Goal: Task Accomplishment & Management: Manage account settings

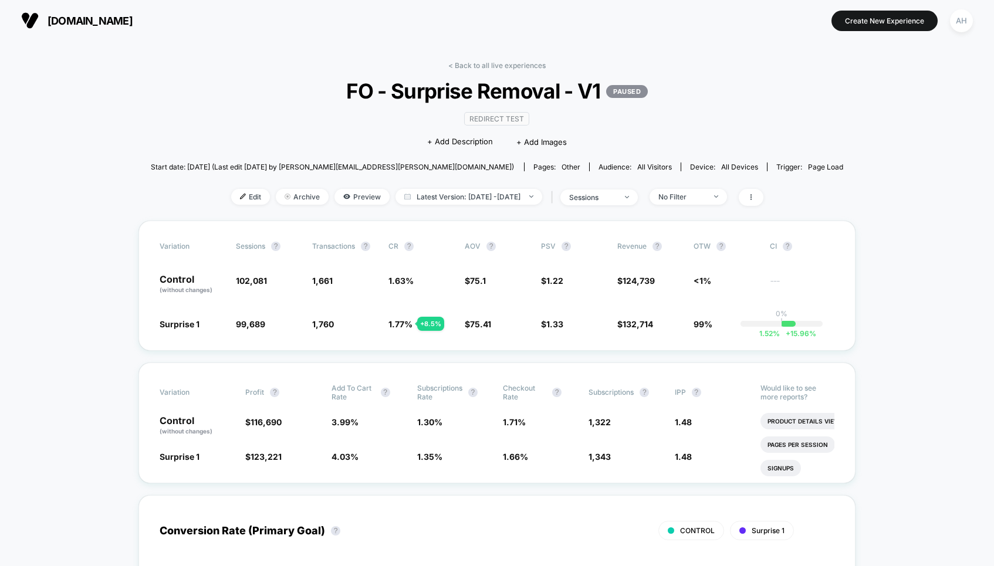
click at [467, 62] on link "< Back to all live experiences" at bounding box center [496, 65] width 97 height 9
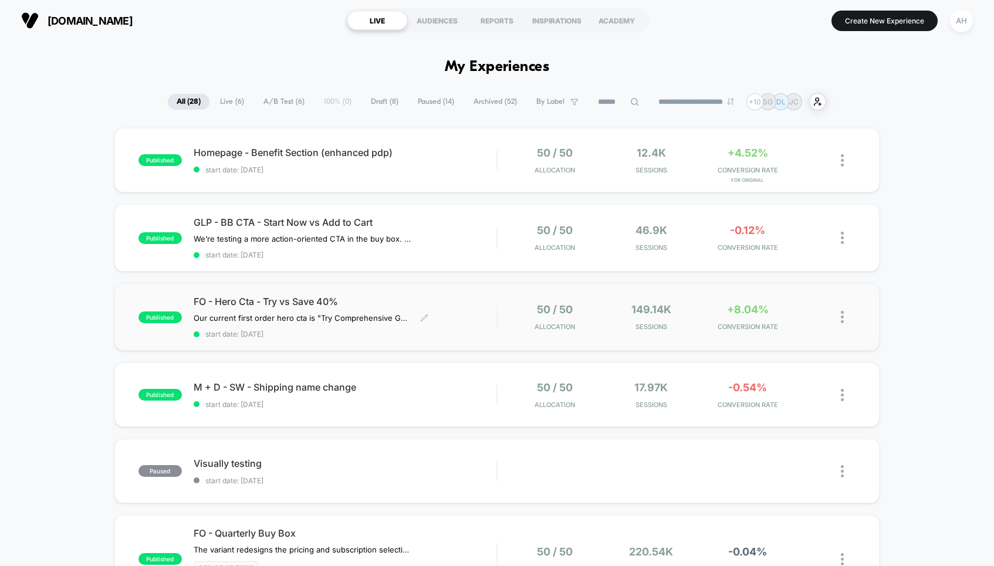
click at [470, 318] on div "FO - Hero Cta - Try vs Save 40% Our current first order hero cta is "Try Compre…" at bounding box center [345, 317] width 303 height 43
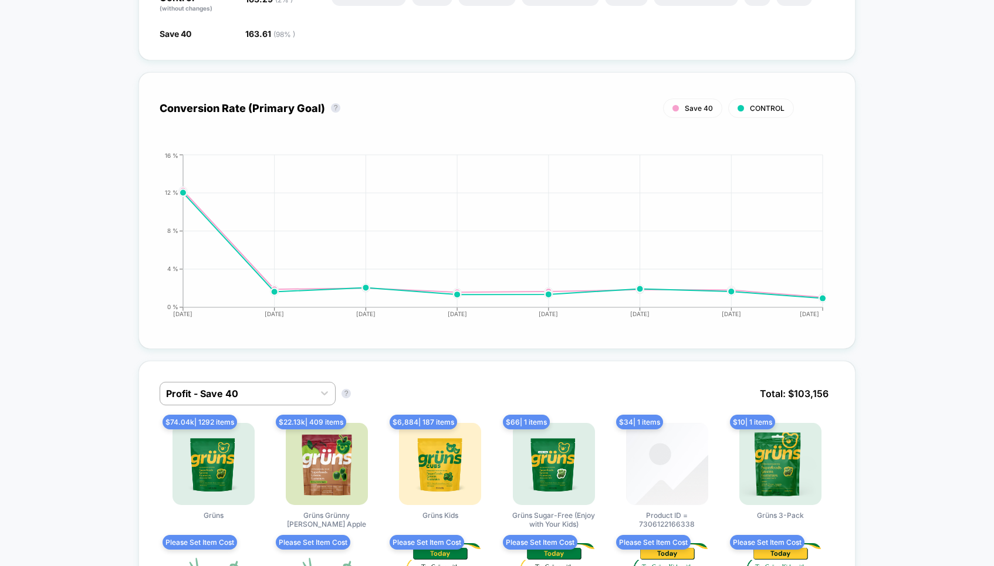
scroll to position [547, 0]
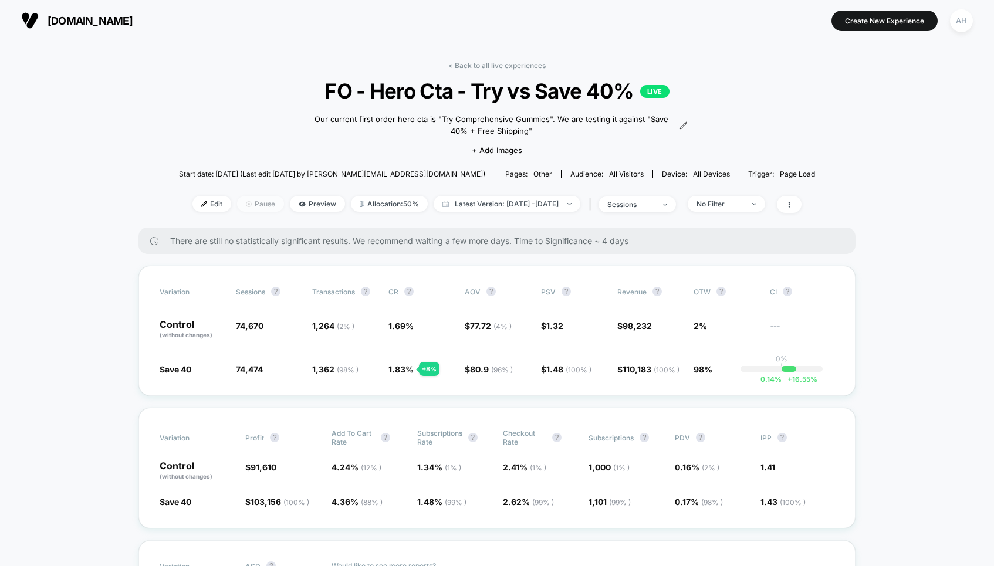
click at [237, 205] on span "Pause" at bounding box center [260, 204] width 47 height 16
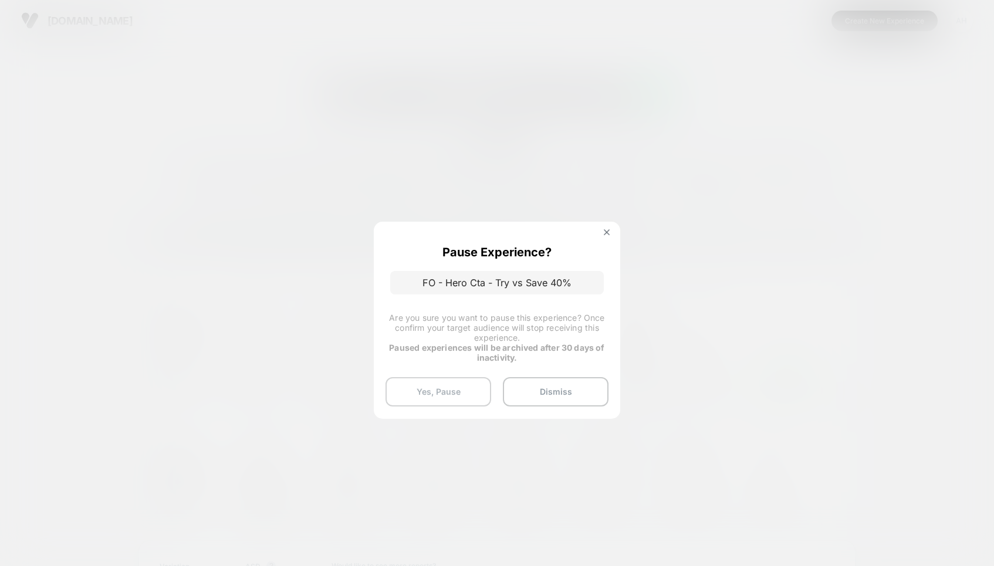
click at [419, 387] on button "Yes, Pause" at bounding box center [438, 391] width 106 height 29
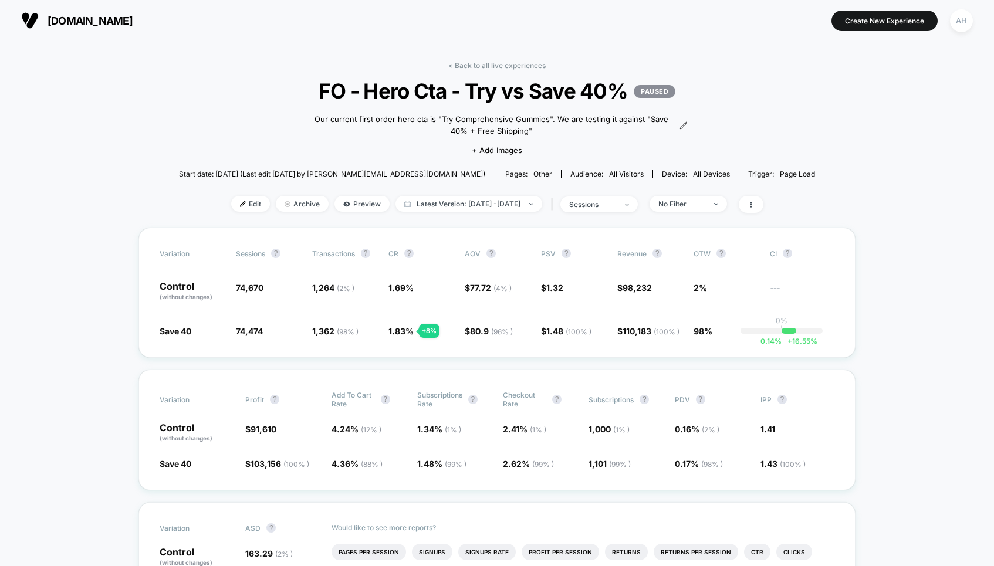
click at [489, 67] on link "< Back to all live experiences" at bounding box center [496, 65] width 97 height 9
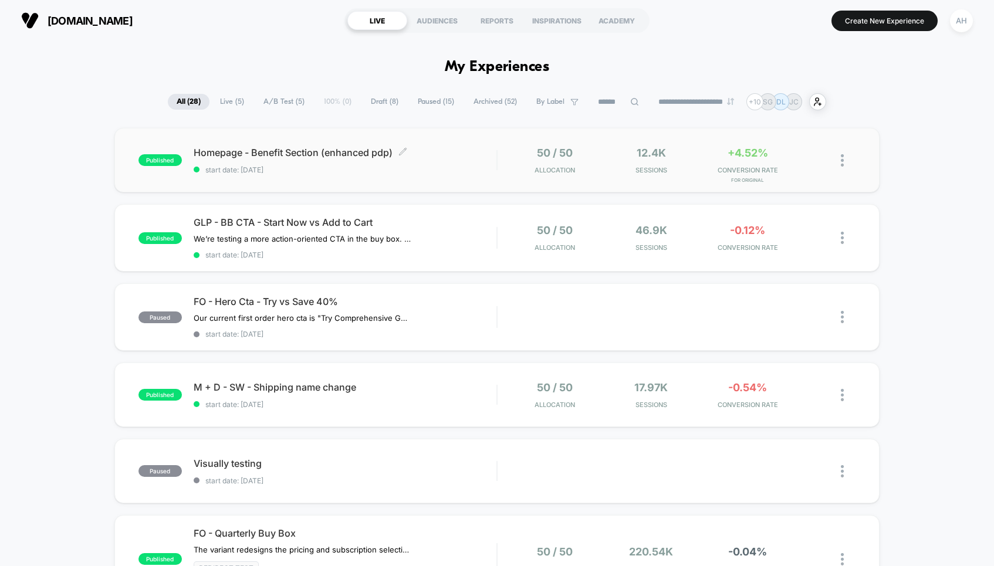
click at [489, 158] on div "Homepage - Benefit Section (enhanced pdp) Click to edit experience details Clic…" at bounding box center [345, 161] width 303 height 28
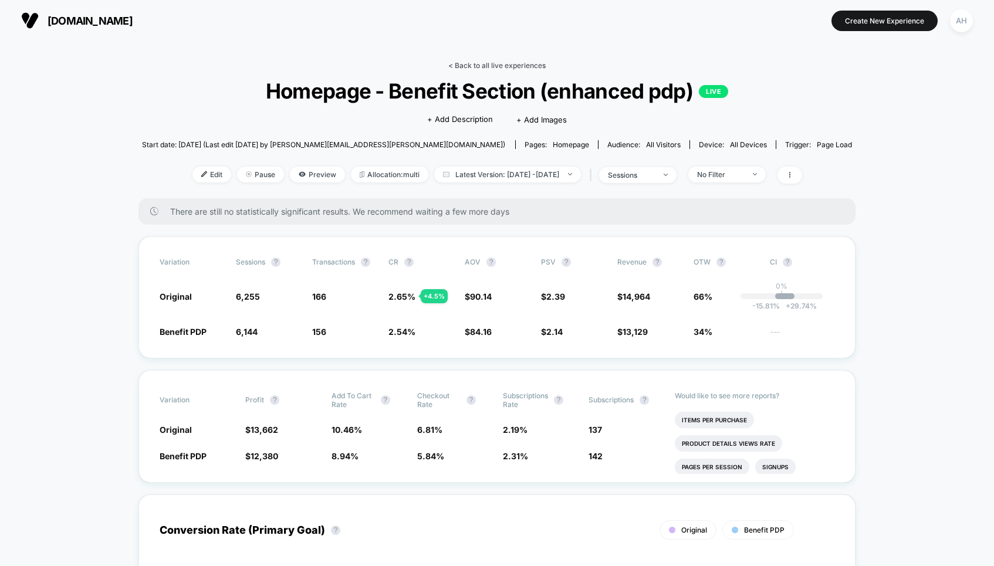
click at [523, 61] on link "< Back to all live experiences" at bounding box center [496, 65] width 97 height 9
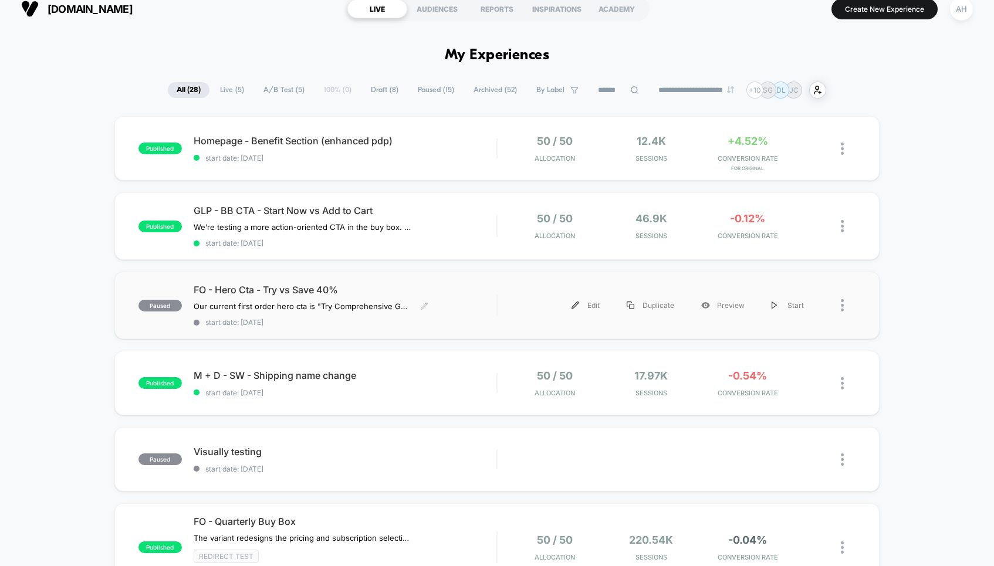
scroll to position [15, 0]
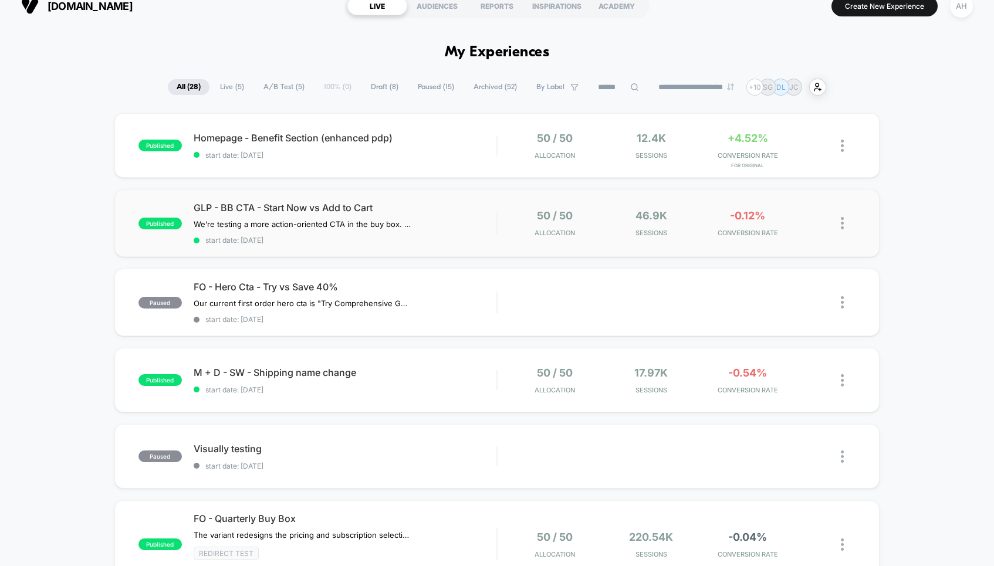
click at [480, 232] on div "GLP - BB CTA - Start Now vs Add to Cart We’re testing a more action-oriented CT…" at bounding box center [345, 223] width 303 height 43
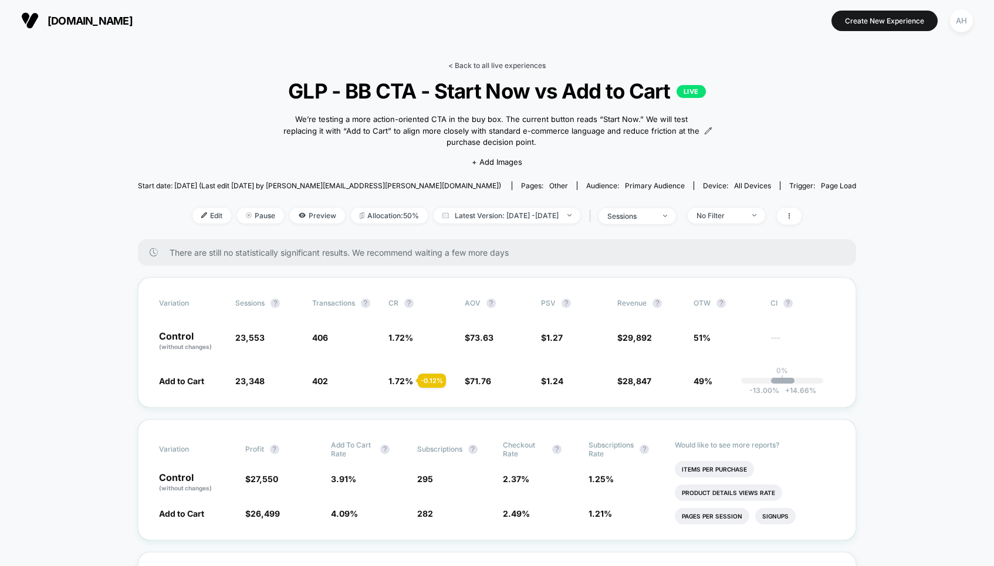
click at [488, 65] on link "< Back to all live experiences" at bounding box center [496, 65] width 97 height 9
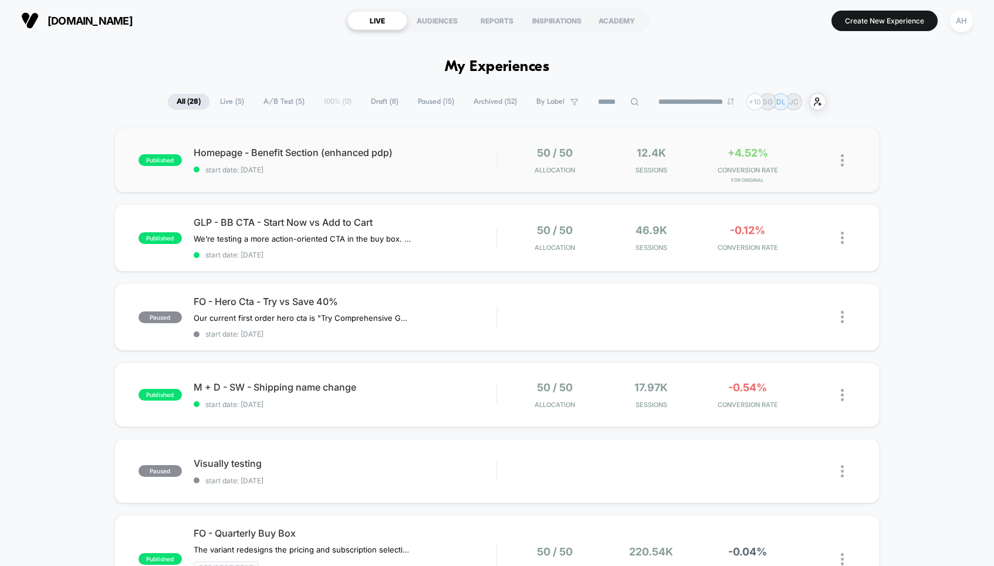
click at [464, 177] on div "published Homepage - Benefit Section (enhanced pdp) start date: [DATE] 50 / 50 …" at bounding box center [496, 160] width 765 height 65
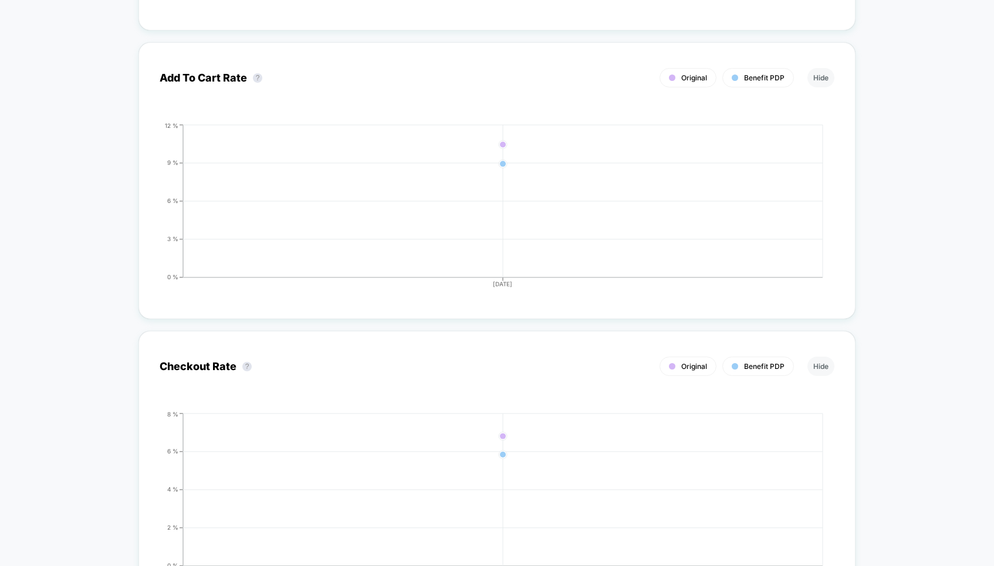
scroll to position [1703, 0]
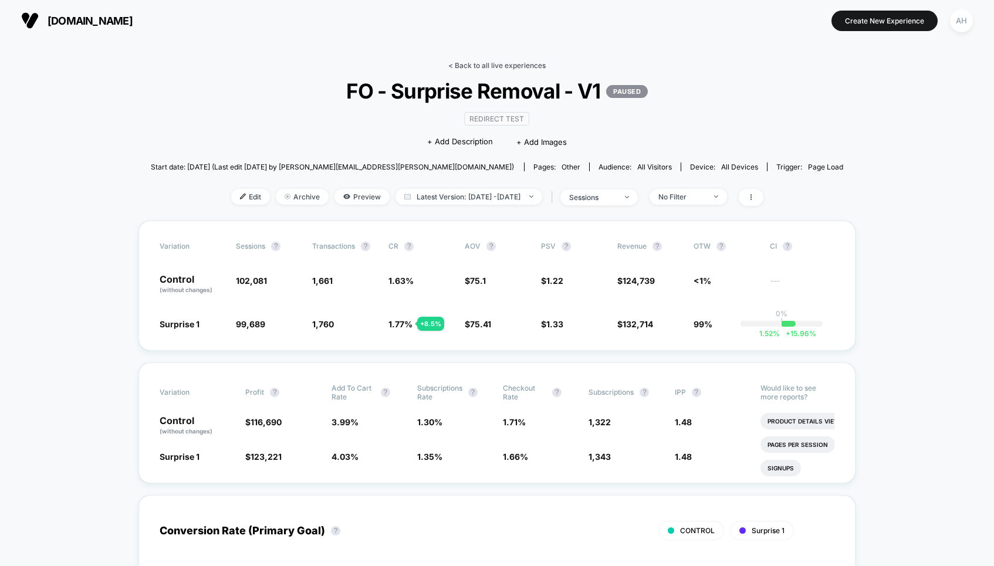
click at [503, 67] on link "< Back to all live experiences" at bounding box center [496, 65] width 97 height 9
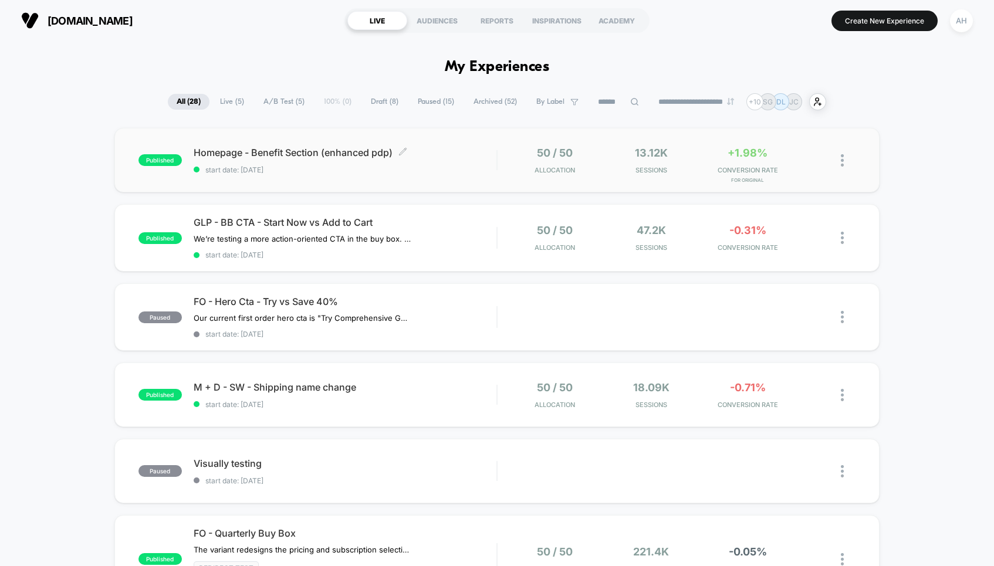
click at [469, 163] on div "Homepage - Benefit Section (enhanced pdp) Click to edit experience details Clic…" at bounding box center [345, 161] width 303 height 28
